Goal: Information Seeking & Learning: Learn about a topic

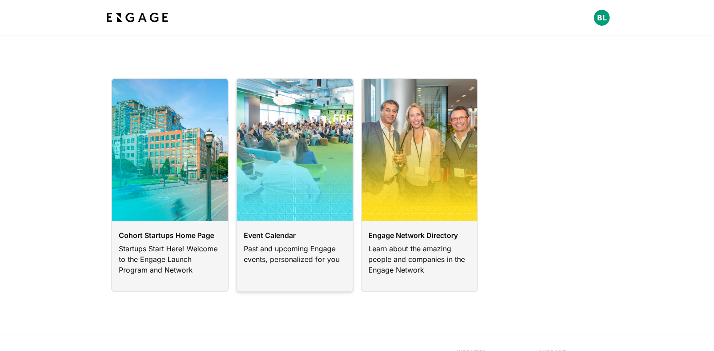
click at [292, 211] on link at bounding box center [295, 185] width 118 height 214
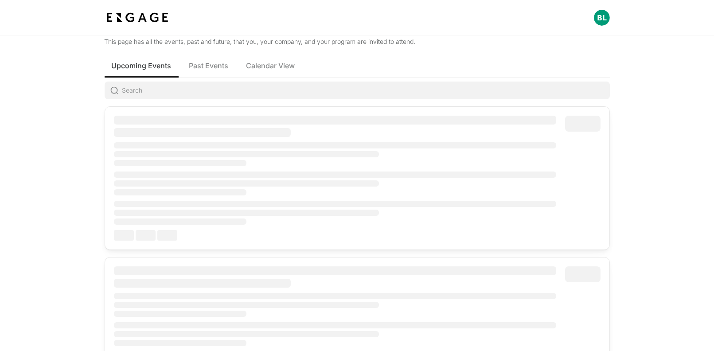
scroll to position [35, 0]
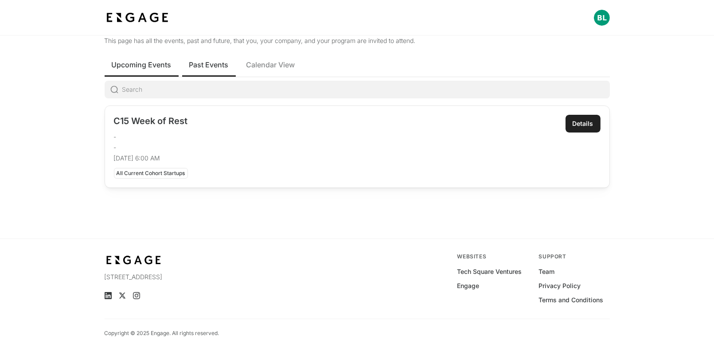
click at [193, 68] on span "Past Events" at bounding box center [208, 64] width 39 height 11
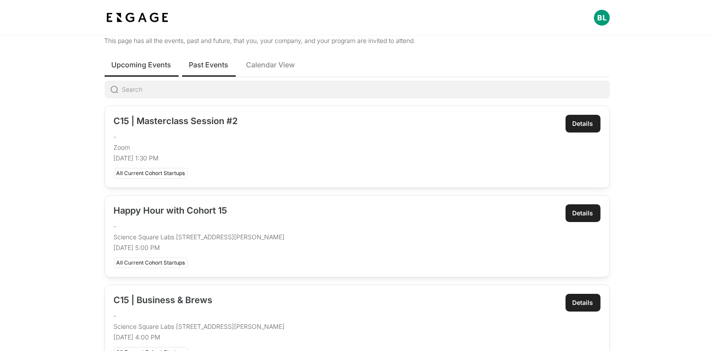
click at [137, 68] on span "Upcoming Events" at bounding box center [142, 64] width 60 height 11
click at [193, 65] on span "Past Events" at bounding box center [208, 64] width 39 height 11
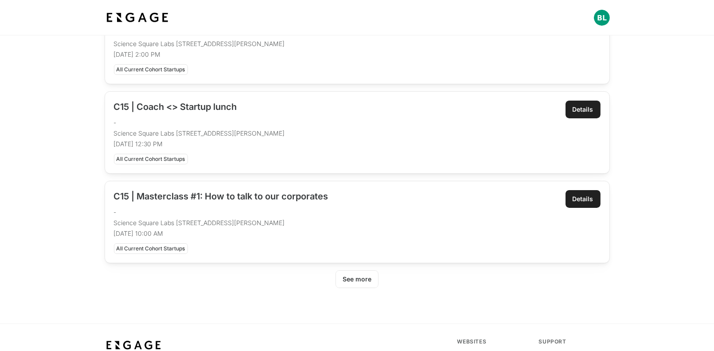
scroll to position [410, 0]
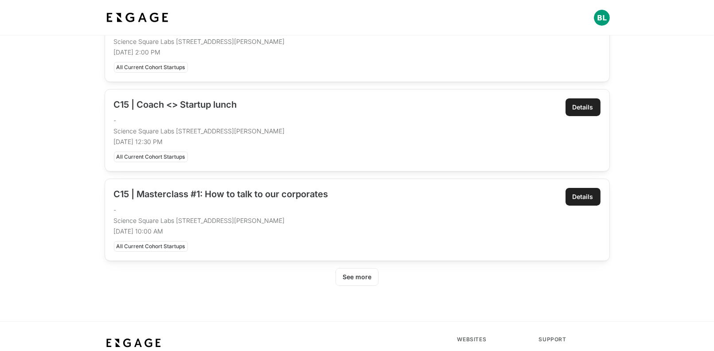
click at [369, 277] on div "See more" at bounding box center [357, 277] width 29 height 9
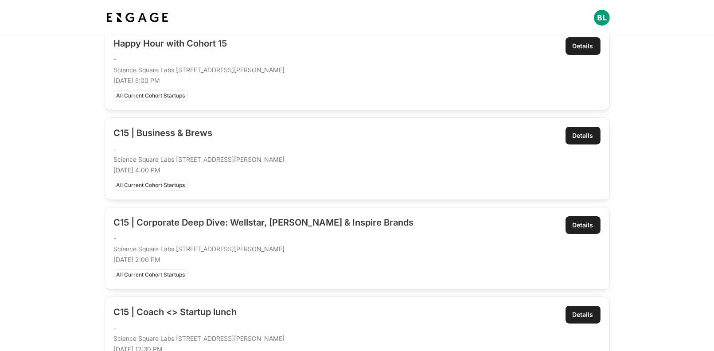
scroll to position [0, 0]
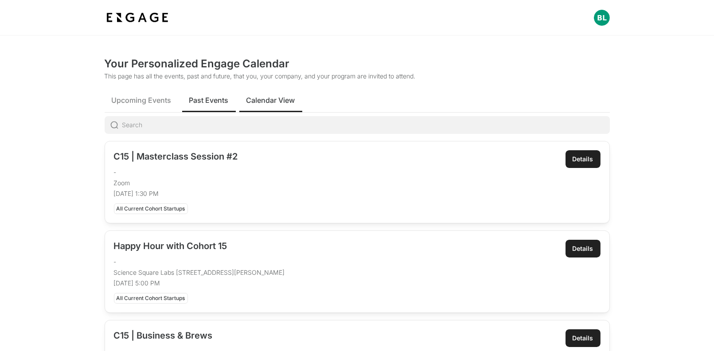
click at [287, 106] on button "Calendar View" at bounding box center [270, 100] width 63 height 24
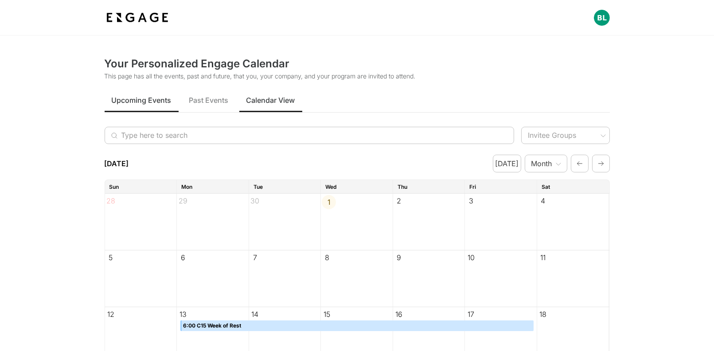
click at [138, 95] on span "Upcoming Events" at bounding box center [142, 100] width 60 height 11
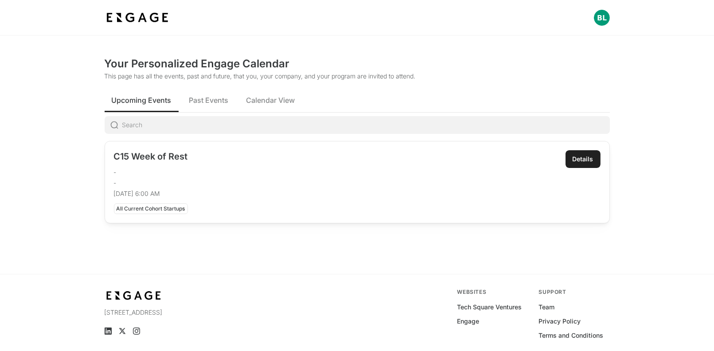
scroll to position [35, 0]
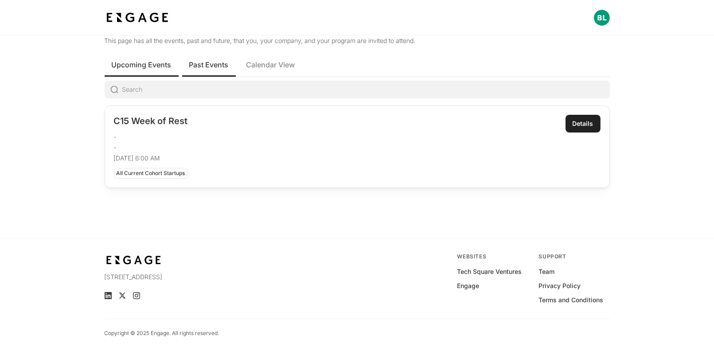
click at [209, 69] on span "Past Events" at bounding box center [208, 64] width 39 height 11
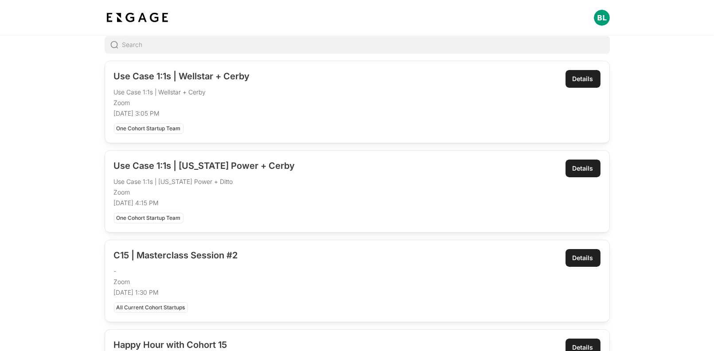
scroll to position [67, 0]
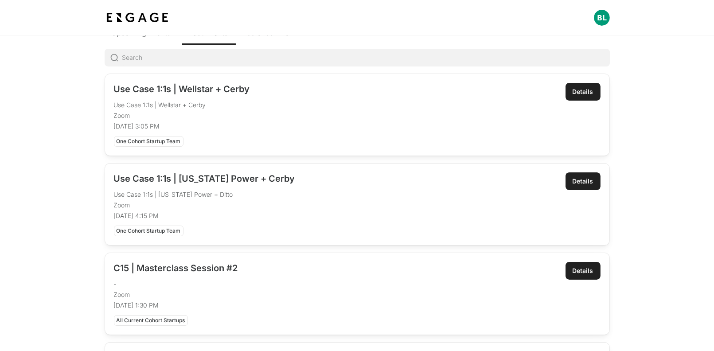
click at [293, 187] on div "Use Case 1:1s | Georgia Power + Cerby Use Case 1:1s | Georgia Power + Ditto Zoo…" at bounding box center [335, 204] width 443 height 64
click at [598, 180] on link "Details" at bounding box center [582, 181] width 35 height 18
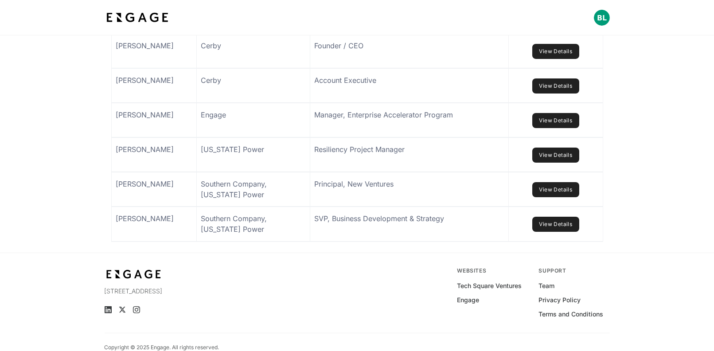
scroll to position [663, 0]
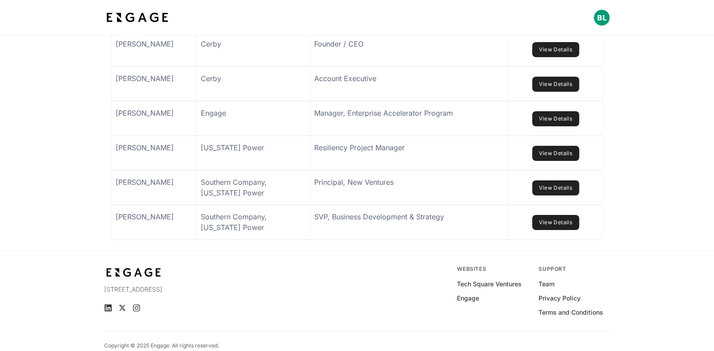
click at [544, 161] on link "View Details" at bounding box center [555, 153] width 47 height 15
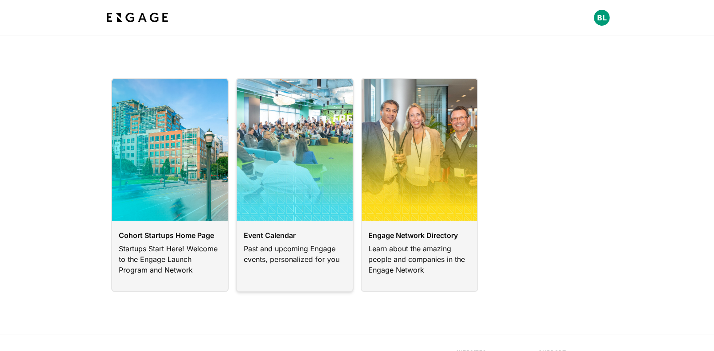
click at [293, 191] on link at bounding box center [295, 185] width 118 height 214
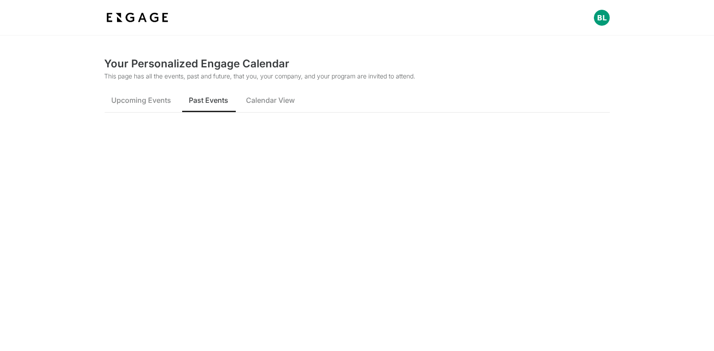
click at [203, 103] on span "Past Events" at bounding box center [208, 100] width 39 height 11
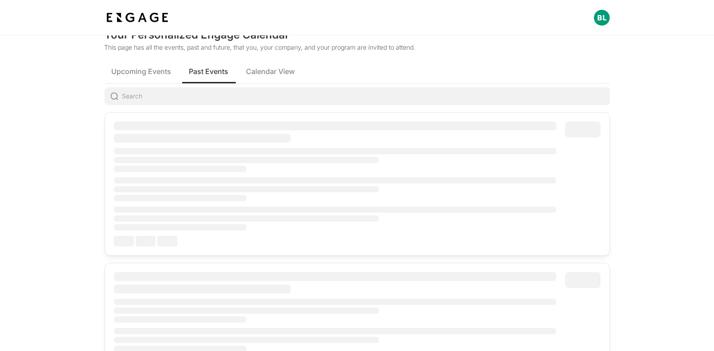
scroll to position [29, 0]
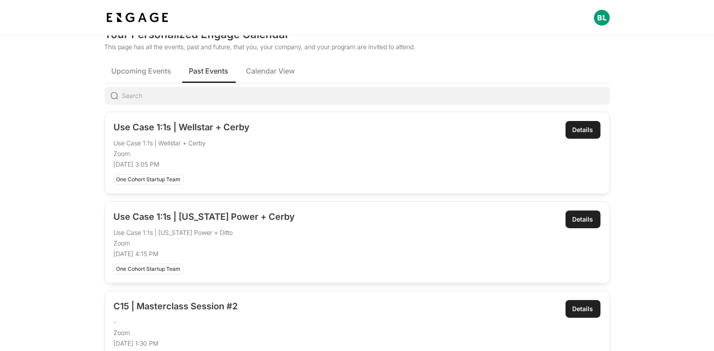
click at [577, 134] on link "Details" at bounding box center [582, 130] width 35 height 18
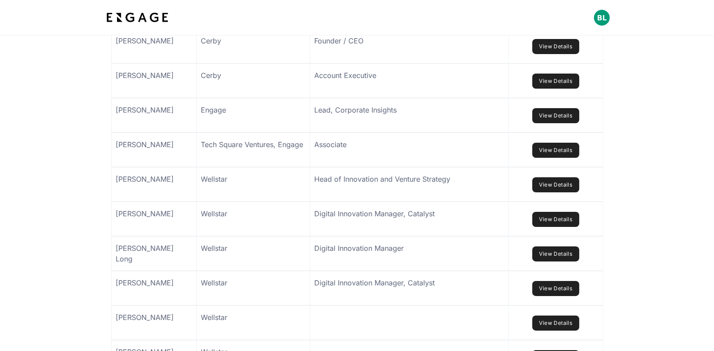
scroll to position [792, 0]
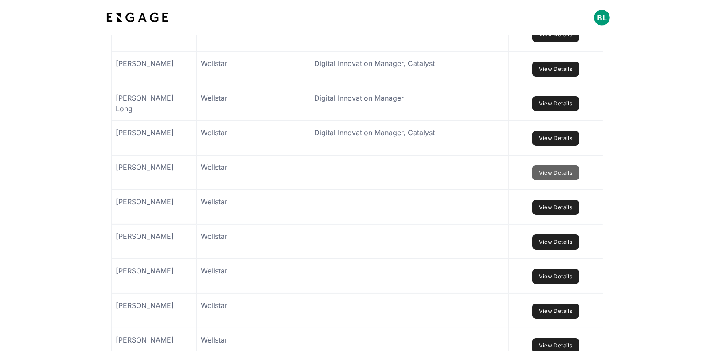
click at [558, 180] on link "View Details" at bounding box center [555, 172] width 47 height 15
